Goal: Task Accomplishment & Management: Use online tool/utility

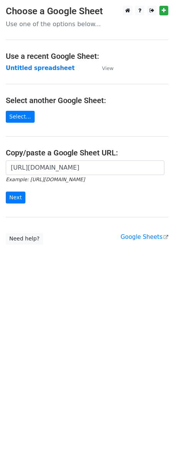
scroll to position [0, 169]
type input "[URL][DOMAIN_NAME]"
drag, startPoint x: 17, startPoint y: 197, endPoint x: 5, endPoint y: 214, distance: 20.5
click at [17, 196] on input "Next" at bounding box center [16, 198] width 20 height 12
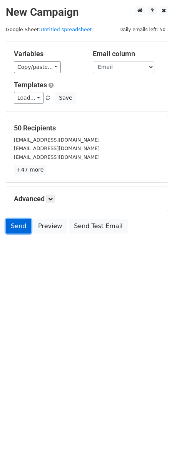
click at [16, 230] on link "Send" at bounding box center [18, 226] width 25 height 15
click at [98, 175] on p "+47 more" at bounding box center [87, 170] width 146 height 10
click at [15, 228] on link "Send" at bounding box center [18, 226] width 25 height 15
click at [19, 233] on link "Send" at bounding box center [18, 226] width 25 height 15
